Goal: Check status

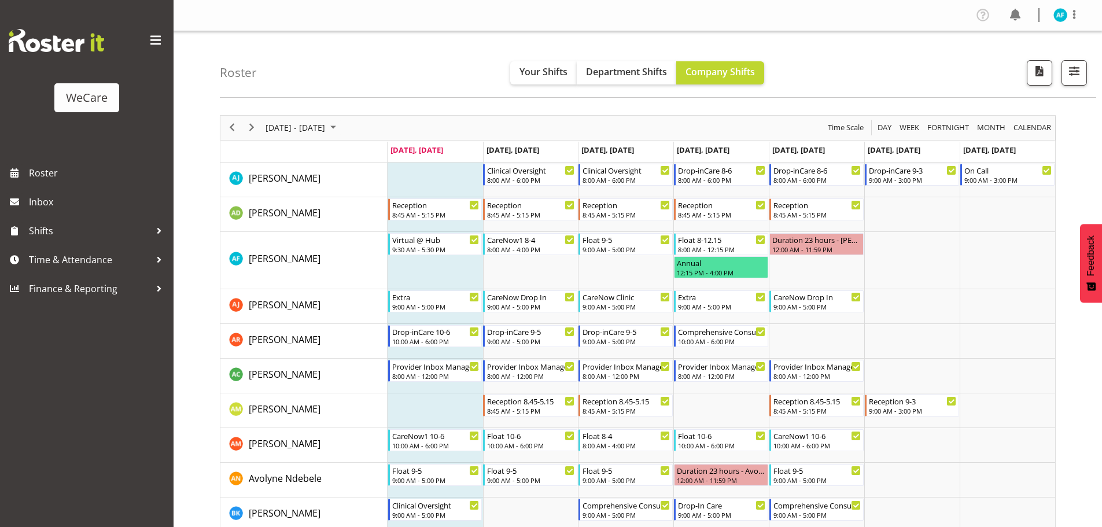
scroll to position [1331, 0]
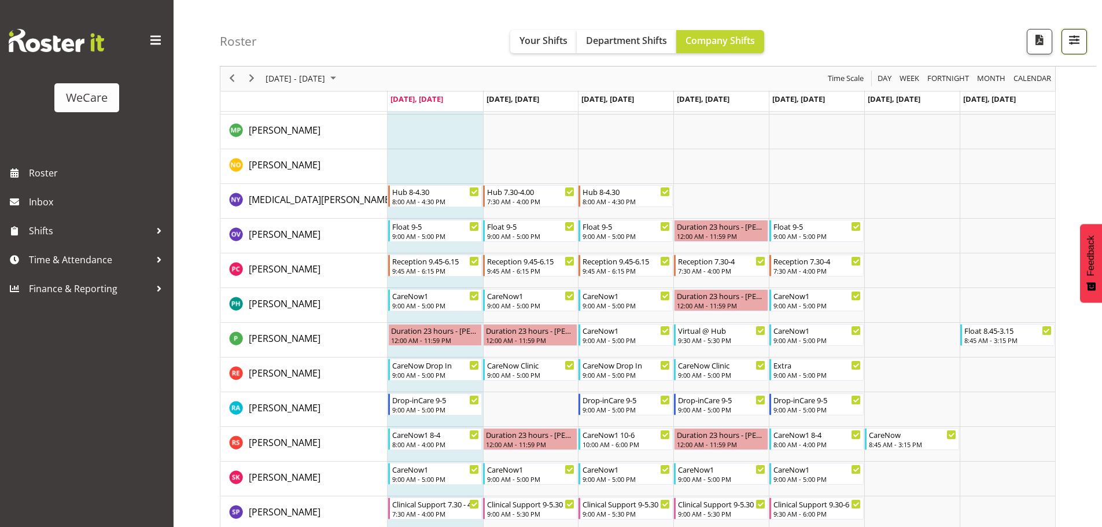
click at [1079, 36] on span "button" at bounding box center [1074, 39] width 15 height 15
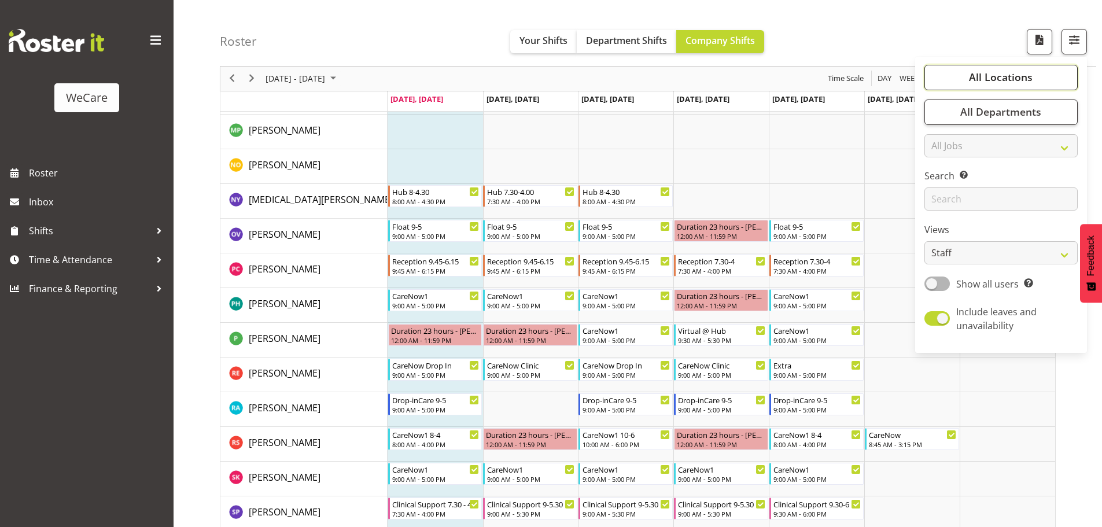
click at [1019, 77] on span "All Locations" at bounding box center [1001, 78] width 64 height 14
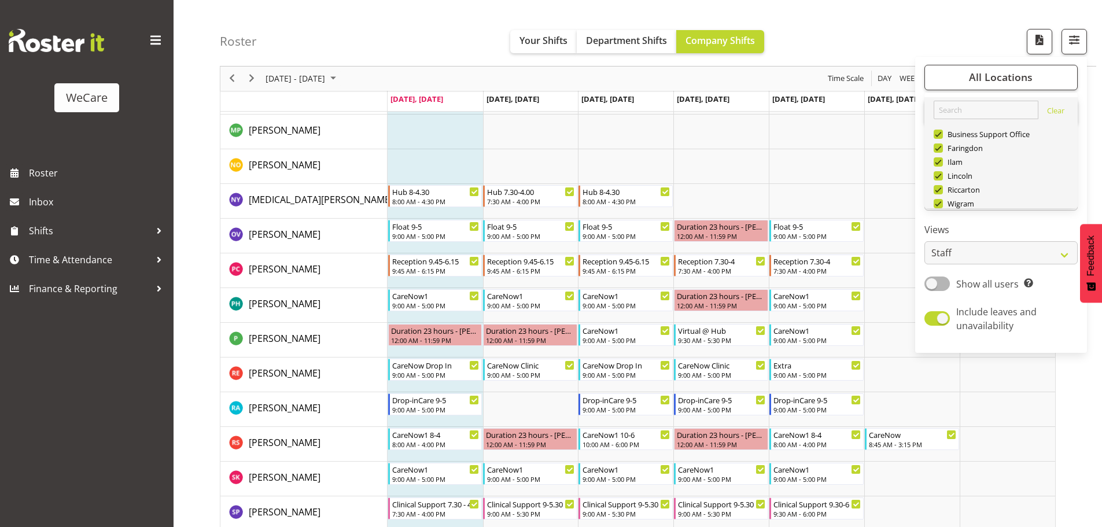
click at [1014, 226] on span "Deselect All" at bounding box center [1014, 231] width 47 height 11
checkbox input "false"
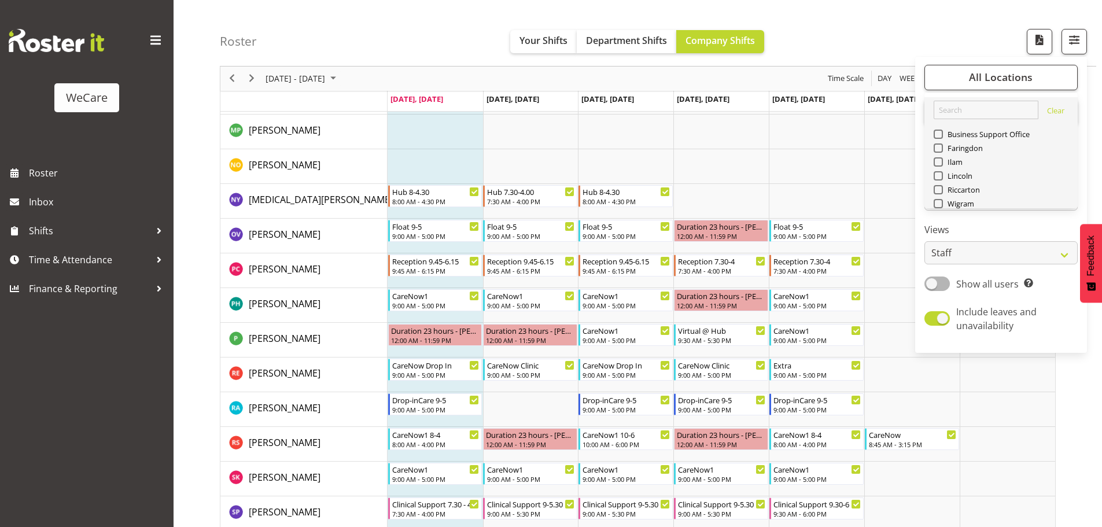
checkbox input "false"
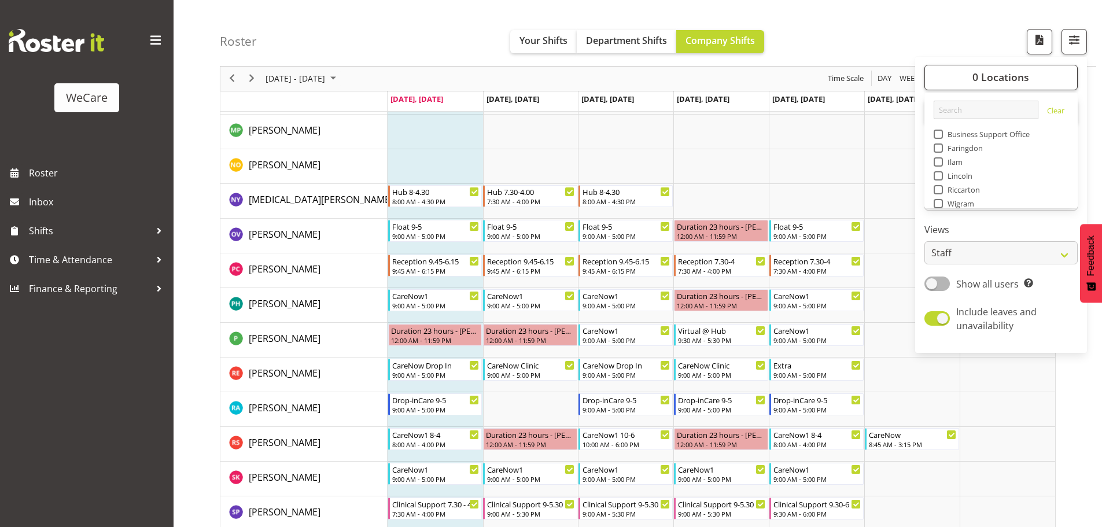
scroll to position [0, 0]
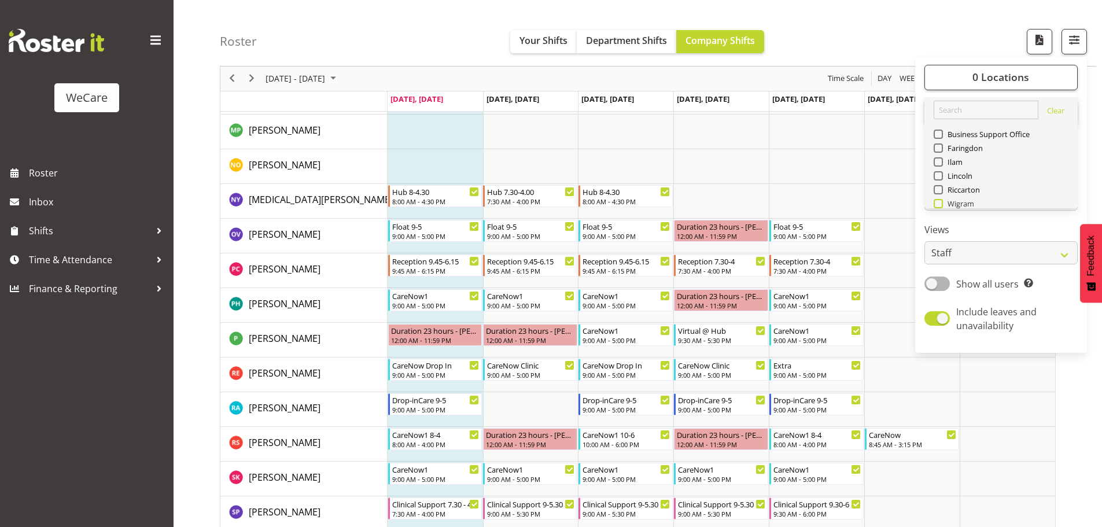
click at [942, 203] on span at bounding box center [938, 203] width 9 height 9
click at [942, 203] on input "Wigram" at bounding box center [938, 204] width 8 height 8
checkbox input "true"
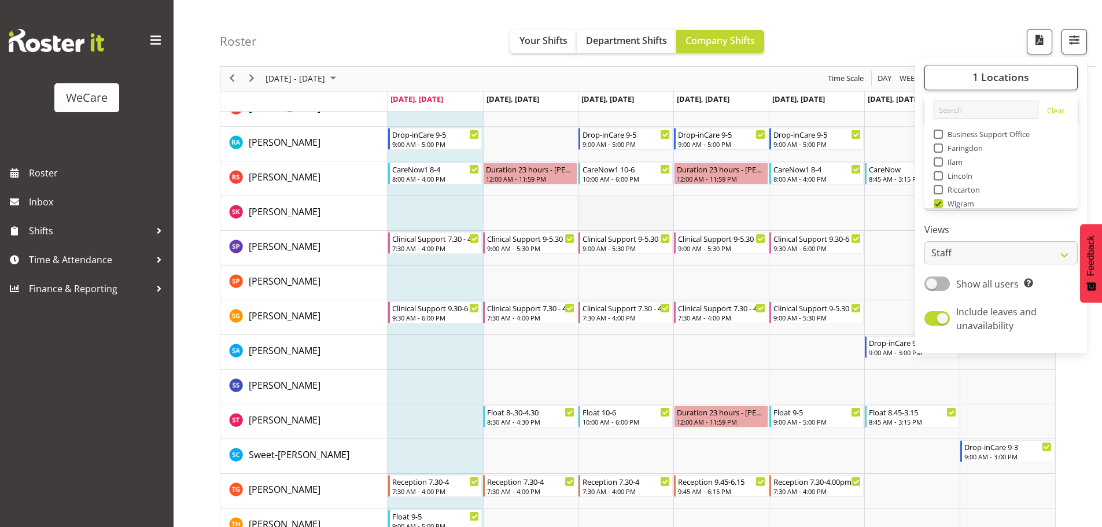
click at [638, 201] on td "Timeline Week of August 25, 2025" at bounding box center [625, 213] width 95 height 35
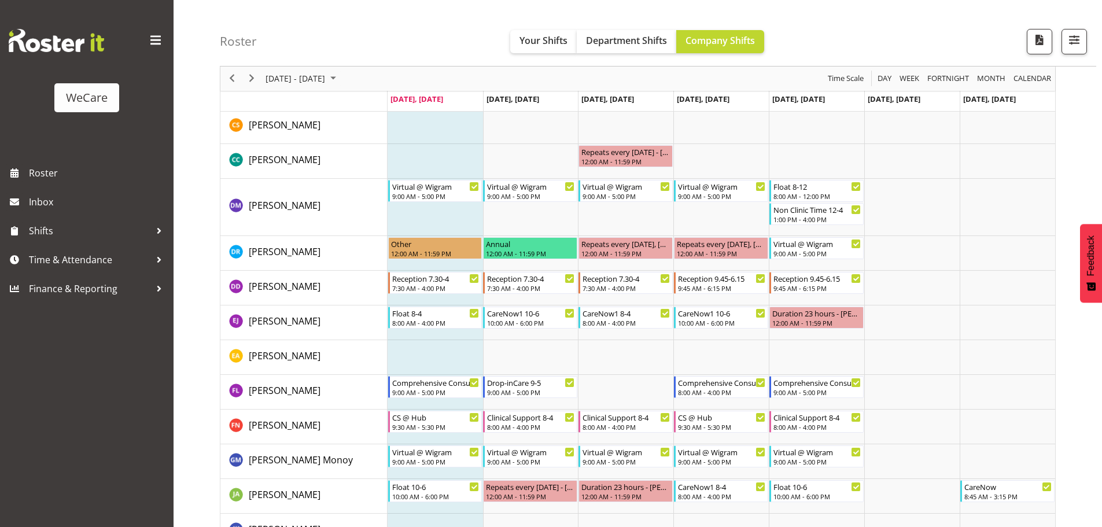
scroll to position [405, 0]
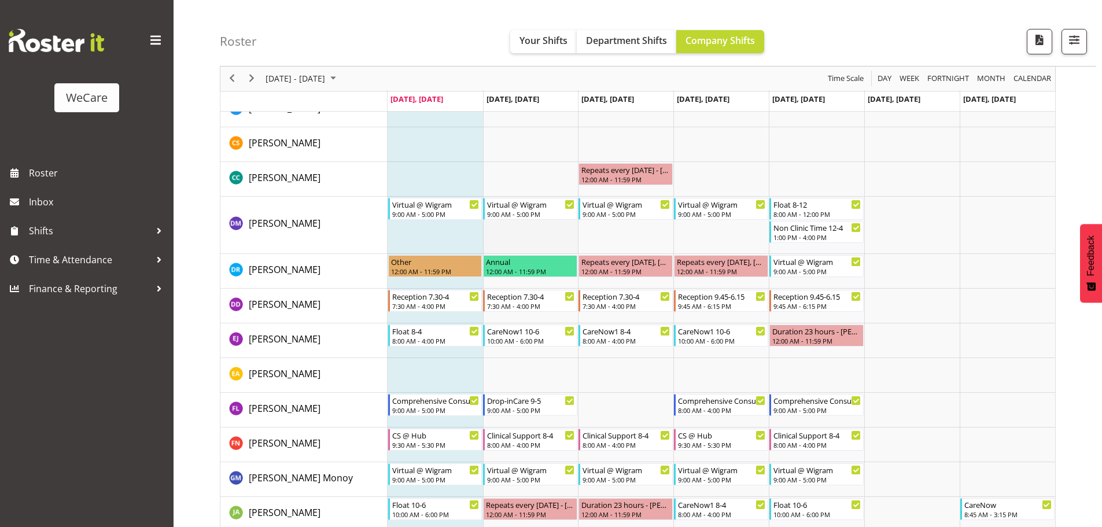
click at [518, 228] on td "Timeline Week of August 25, 2025" at bounding box center [530, 225] width 95 height 57
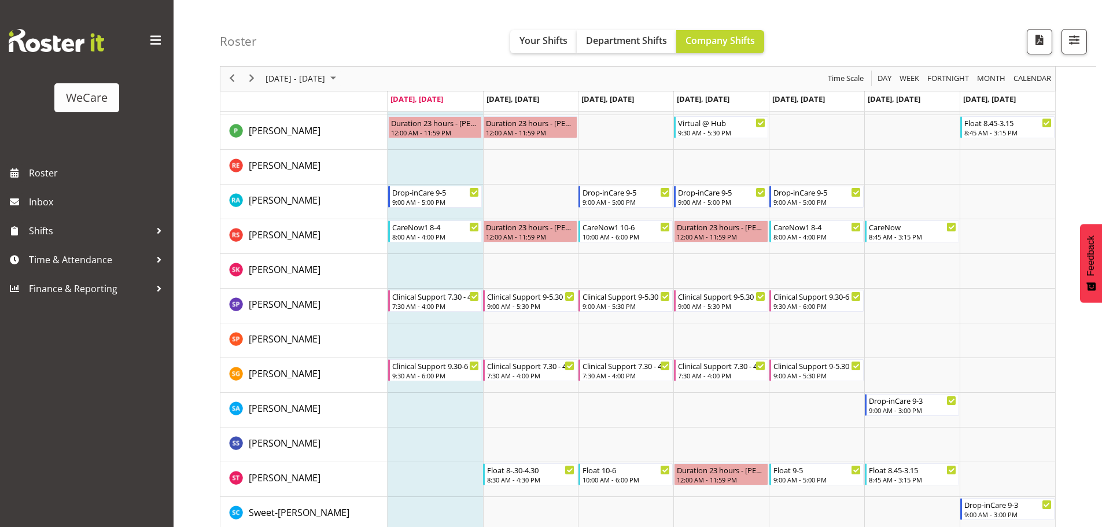
scroll to position [1389, 0]
